Goal: Task Accomplishment & Management: Manage account settings

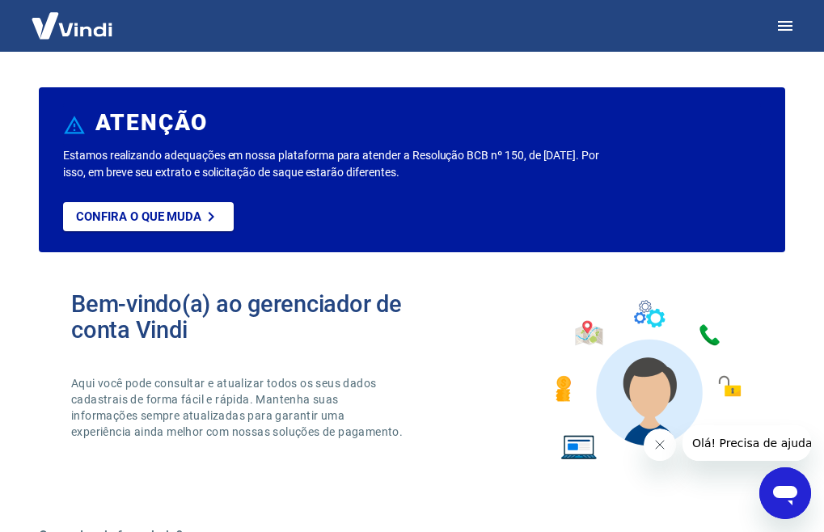
drag, startPoint x: 759, startPoint y: 51, endPoint x: 767, endPoint y: 44, distance: 10.9
click at [760, 50] on div at bounding box center [412, 26] width 824 height 52
click at [787, 27] on icon "button" at bounding box center [784, 25] width 19 height 19
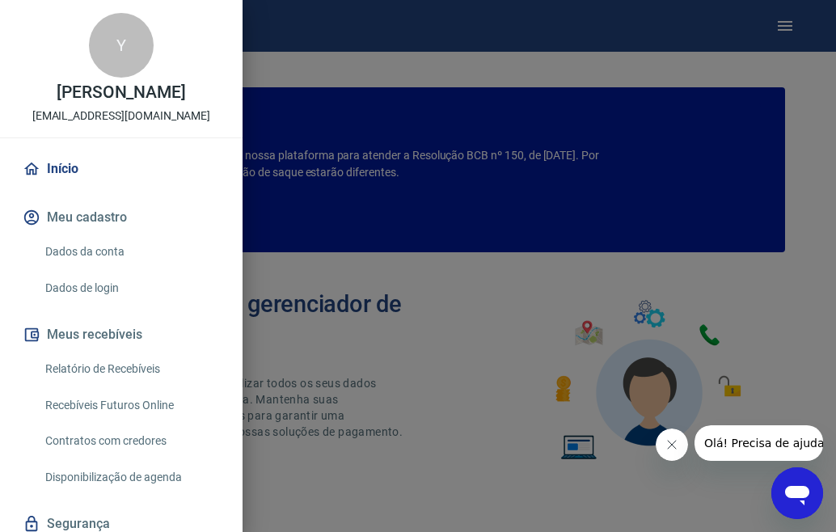
click at [613, 13] on div at bounding box center [418, 266] width 836 height 532
